Goal: Navigation & Orientation: Find specific page/section

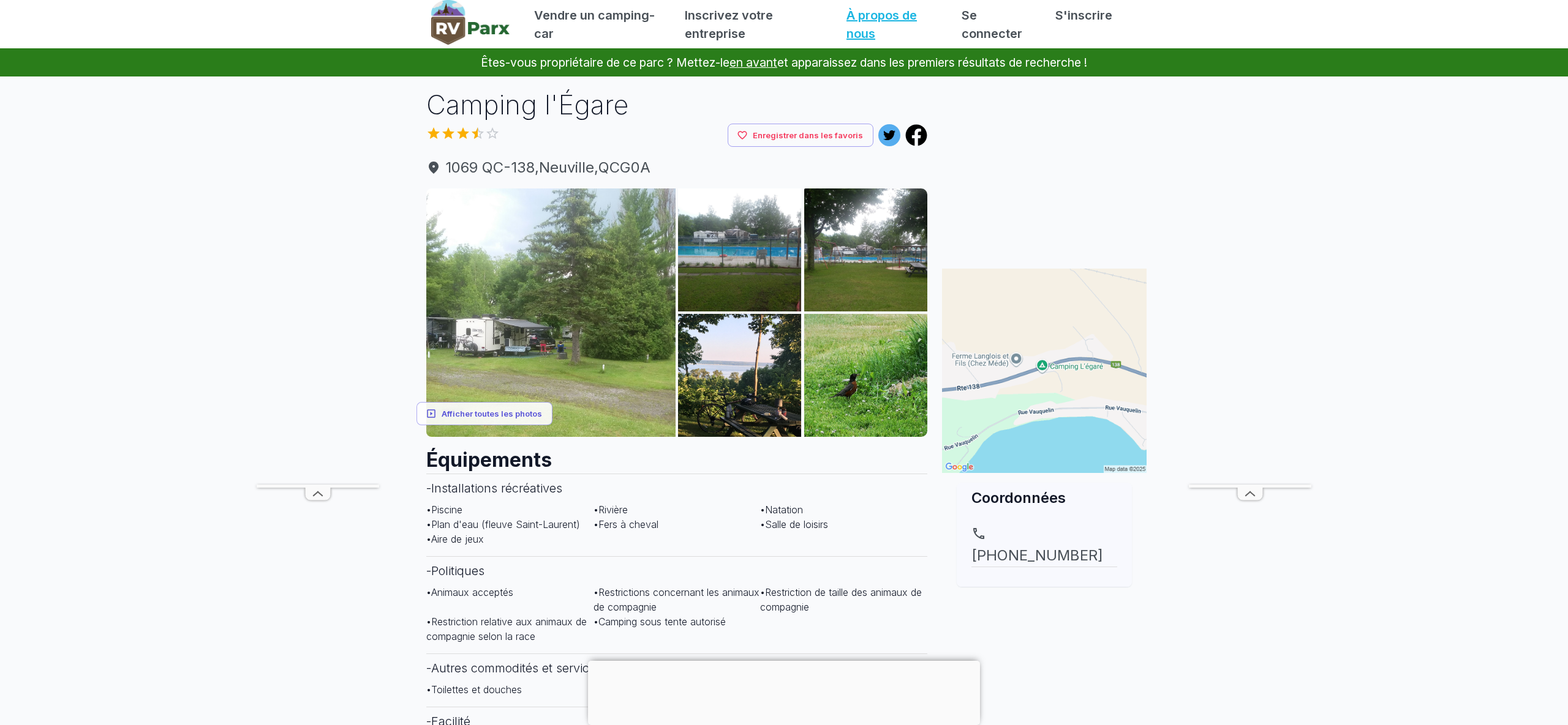
click at [865, 16] on font "À propos de nous" at bounding box center [881, 24] width 71 height 33
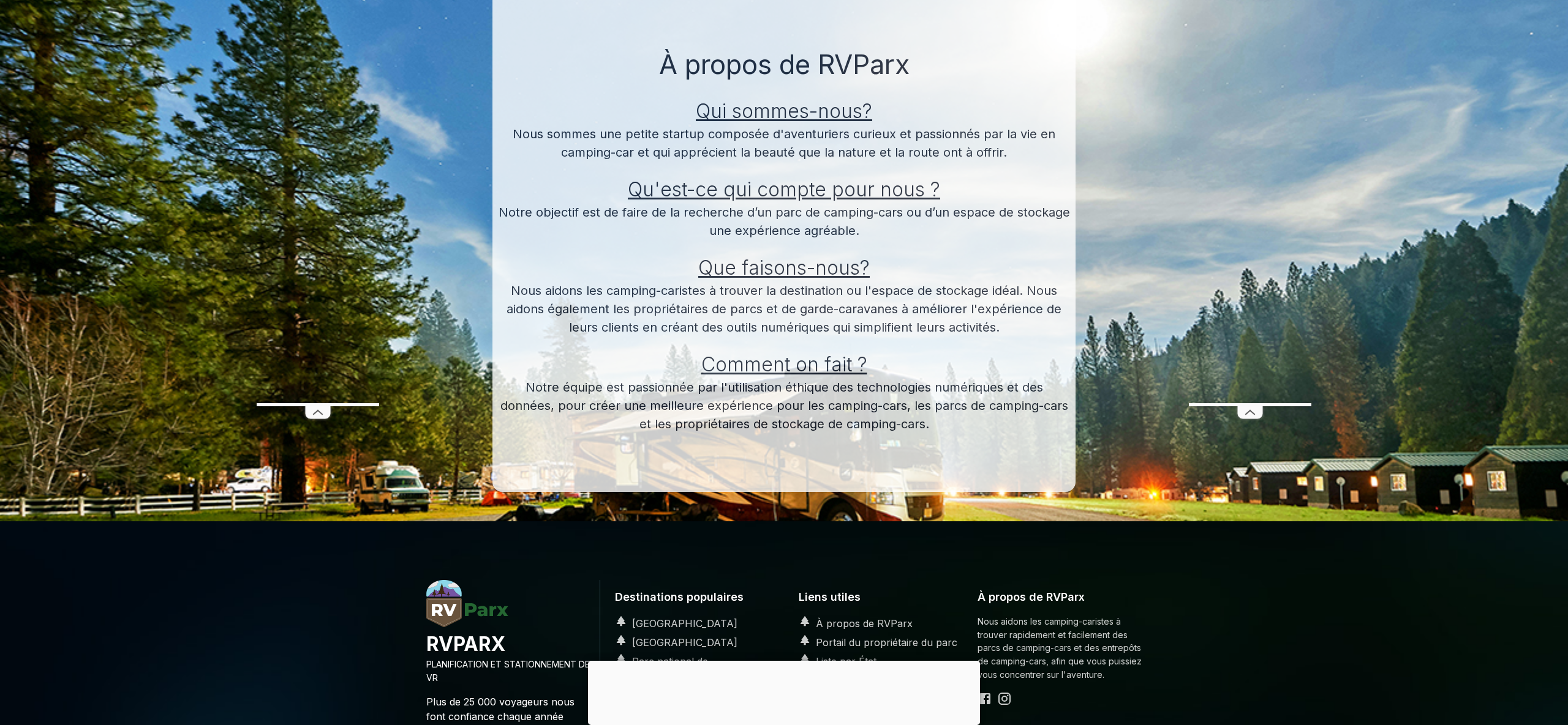
scroll to position [85, 0]
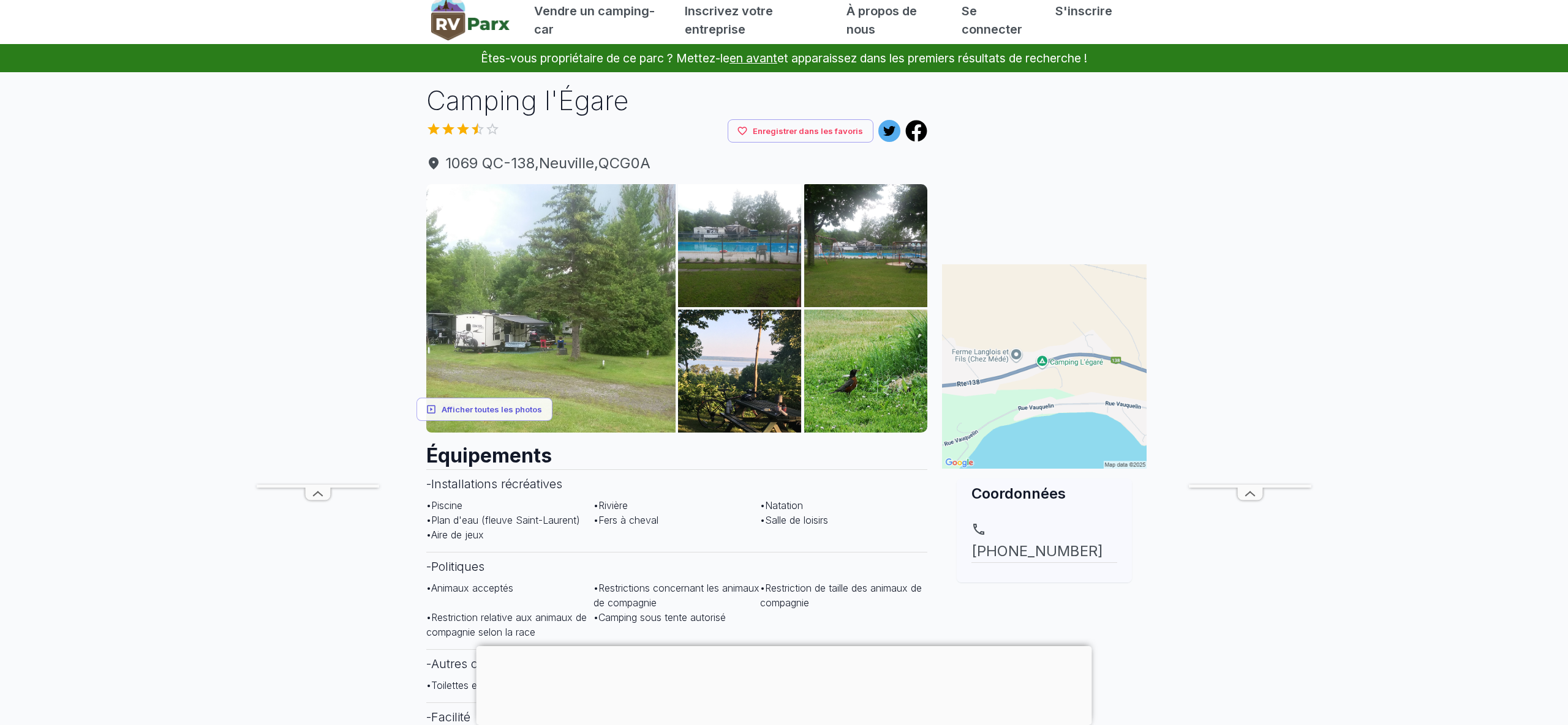
scroll to position [6, 0]
